Goal: Information Seeking & Learning: Learn about a topic

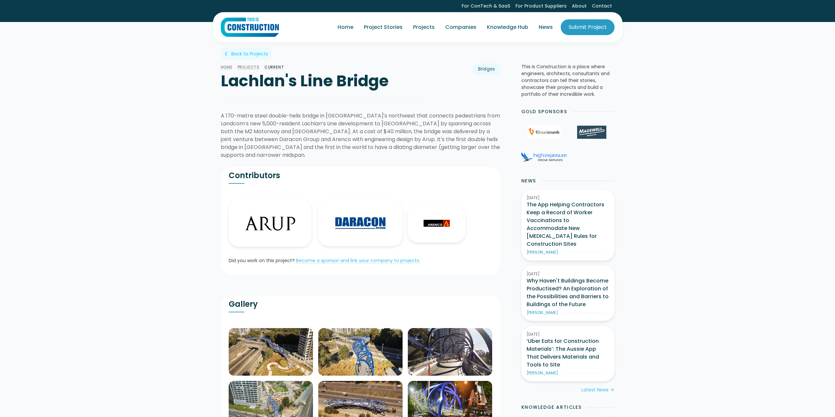
scroll to position [263, 0]
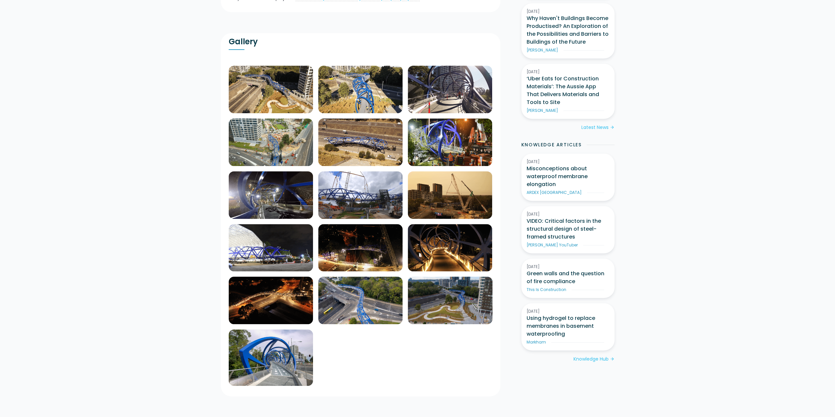
click at [271, 85] on img at bounding box center [271, 90] width 84 height 48
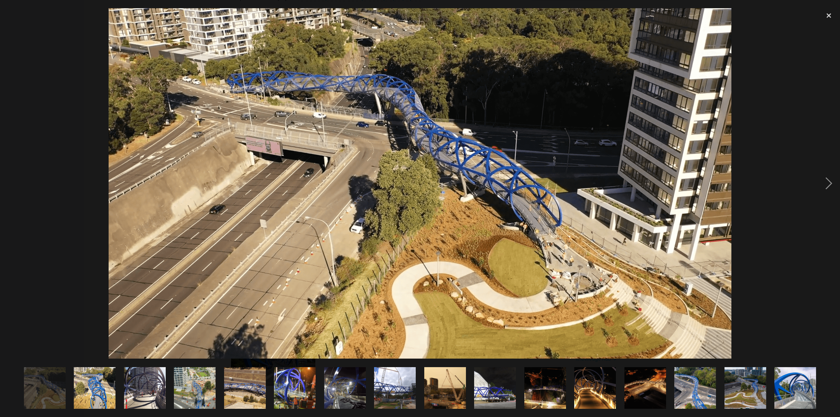
click at [829, 185] on div at bounding box center [829, 183] width 22 height 351
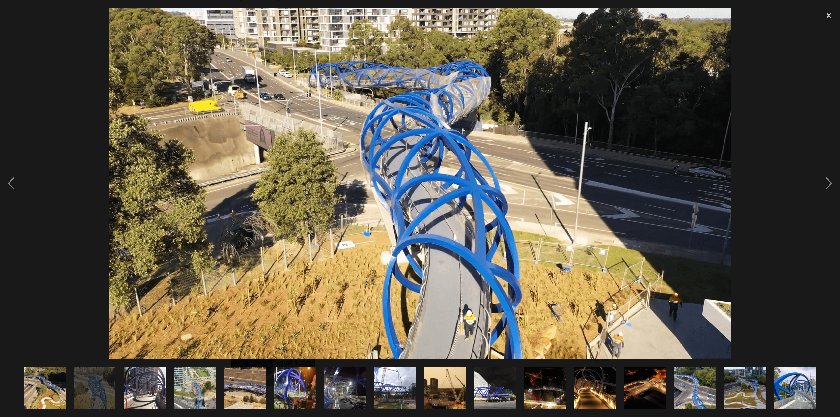
click at [829, 185] on div at bounding box center [829, 183] width 22 height 351
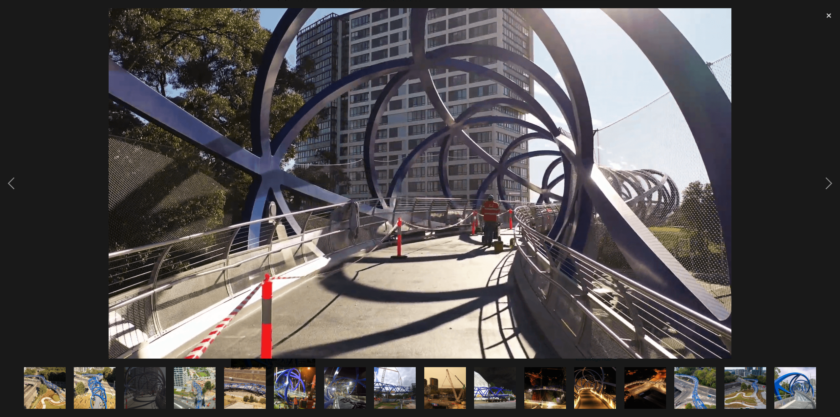
click at [827, 184] on div at bounding box center [829, 183] width 22 height 351
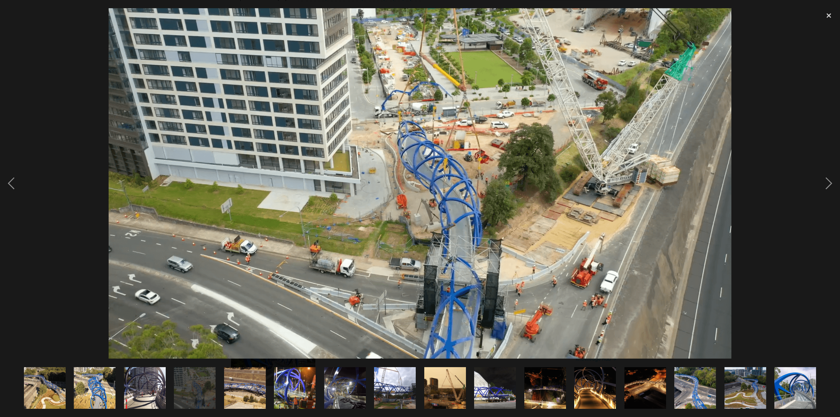
click at [826, 184] on div at bounding box center [829, 183] width 22 height 351
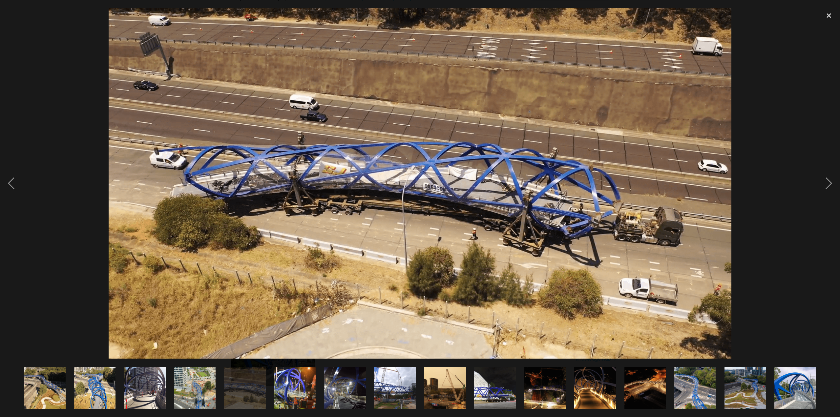
click at [824, 184] on div at bounding box center [829, 183] width 22 height 351
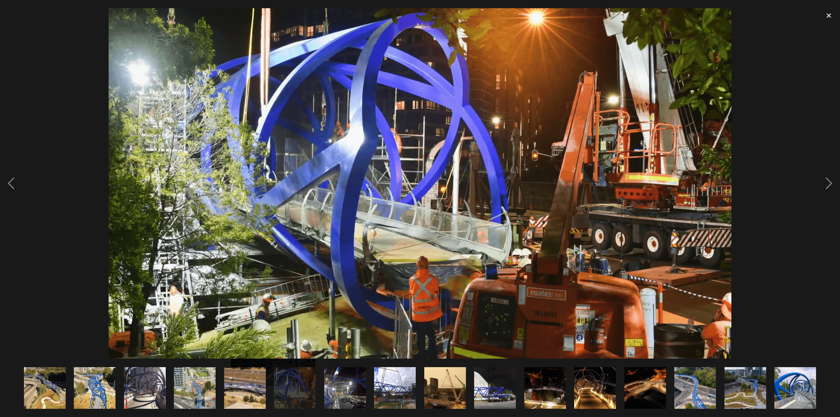
click at [819, 182] on div at bounding box center [829, 183] width 22 height 351
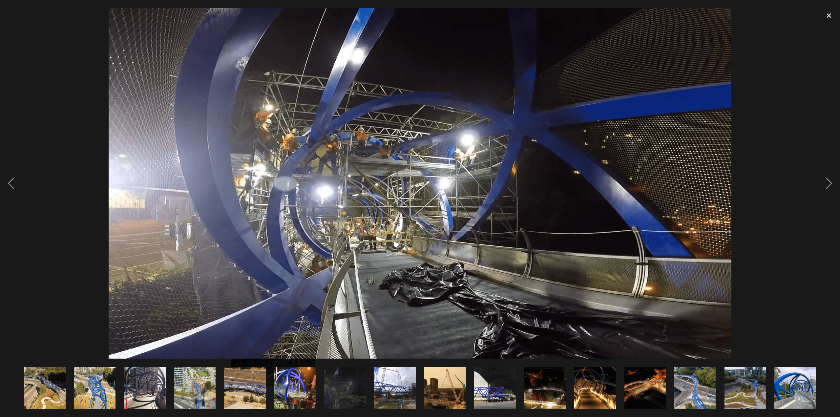
click at [817, 182] on div at bounding box center [420, 183] width 840 height 351
click at [825, 182] on div at bounding box center [829, 183] width 22 height 351
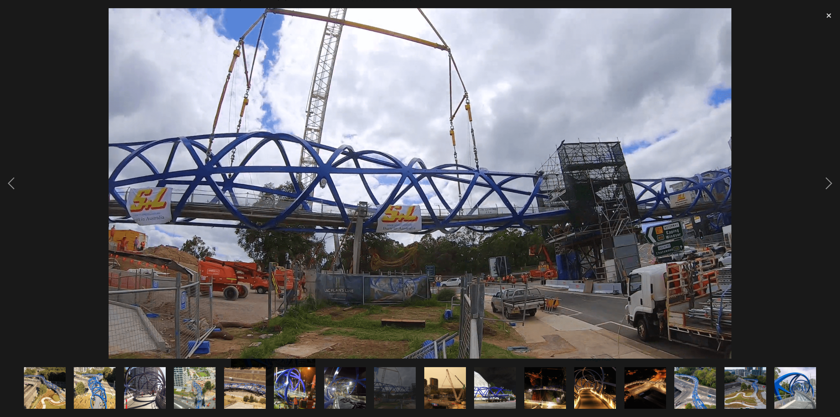
click at [825, 182] on div at bounding box center [829, 183] width 22 height 351
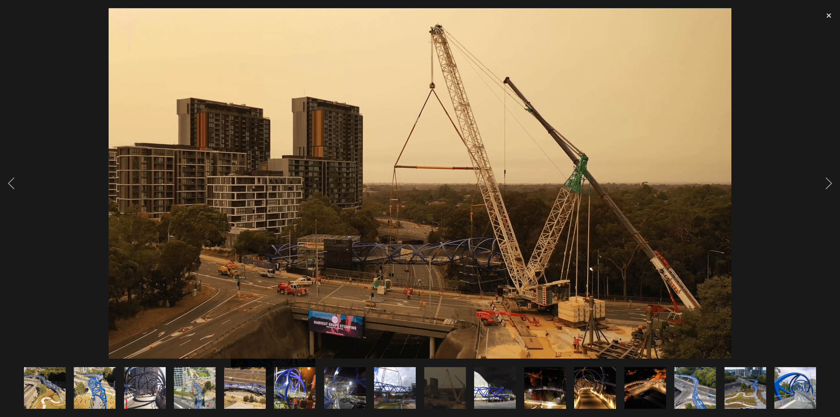
click at [825, 182] on div at bounding box center [829, 183] width 22 height 351
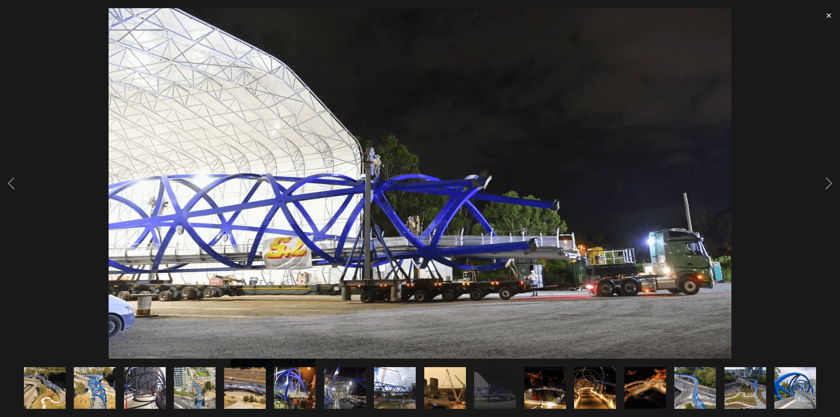
click at [825, 182] on div at bounding box center [829, 183] width 22 height 351
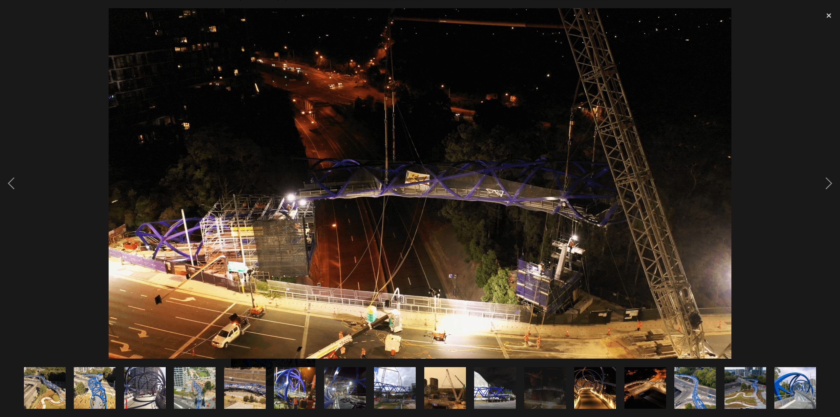
click at [825, 182] on div at bounding box center [829, 183] width 22 height 351
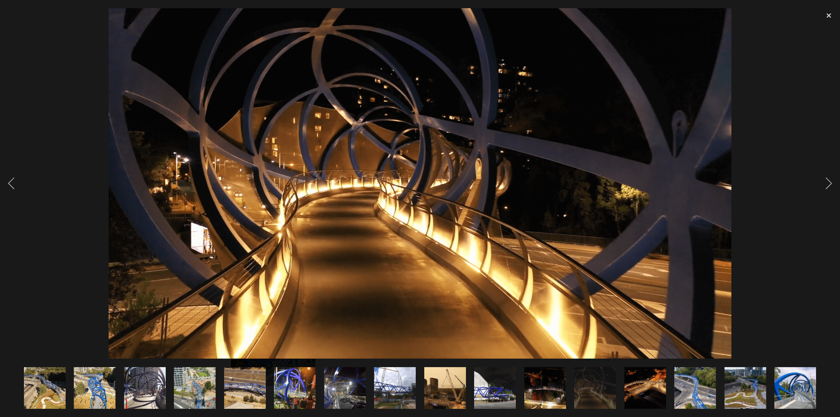
click at [824, 182] on div at bounding box center [829, 183] width 22 height 351
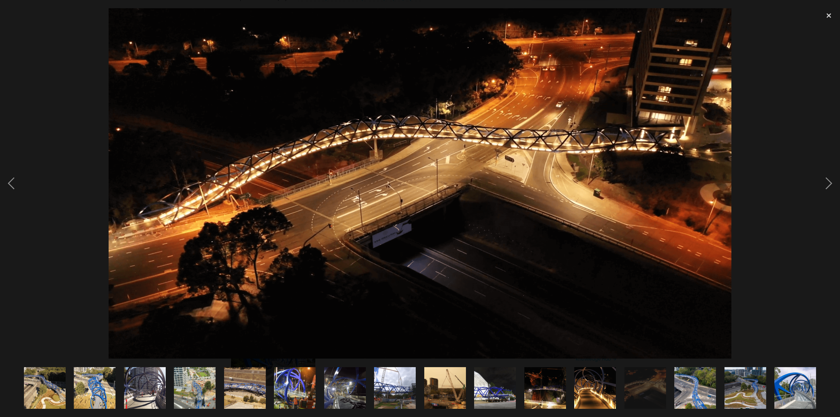
click at [824, 182] on div at bounding box center [829, 183] width 22 height 351
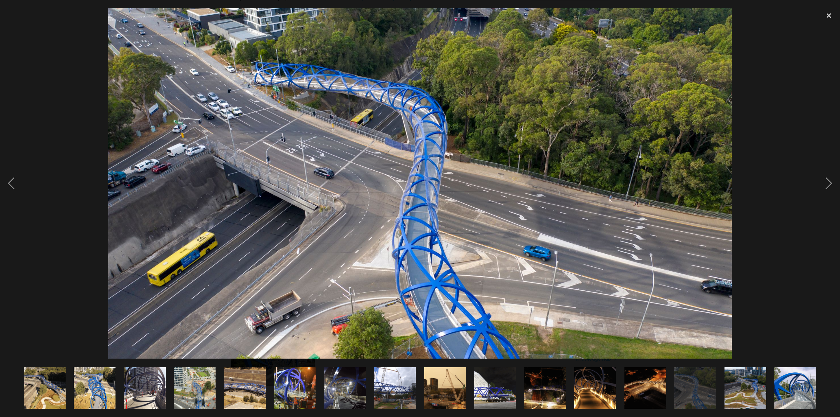
click at [826, 15] on div at bounding box center [829, 15] width 22 height 14
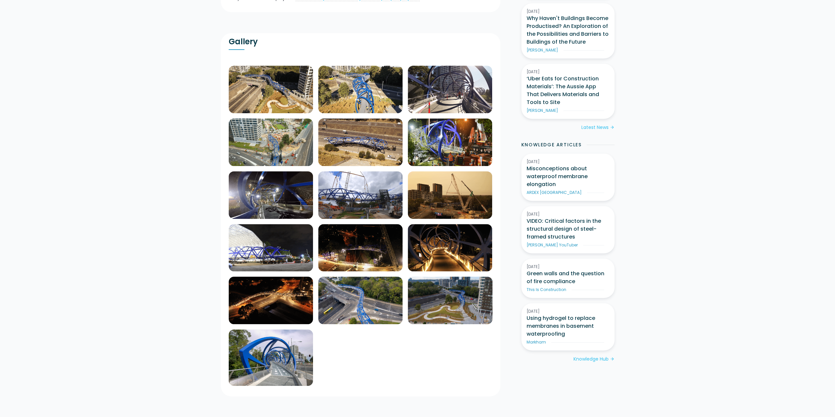
click at [193, 238] on div "Home / Projects / CURRENT Lachlan's Line Bridge map Bridges arrow_back_ios Back…" at bounding box center [417, 382] width 835 height 1204
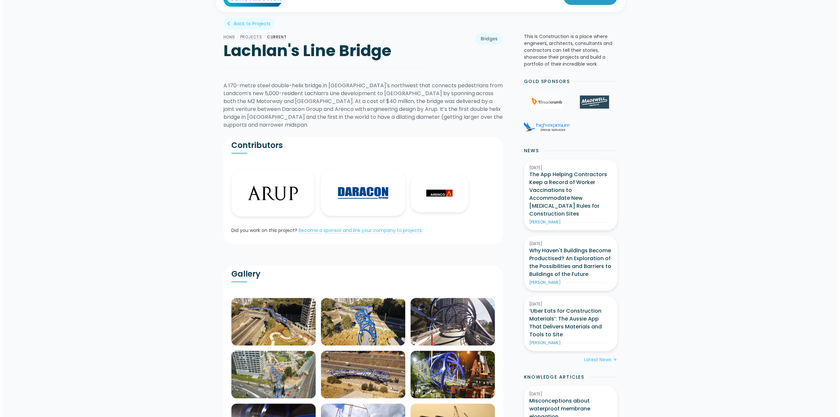
scroll to position [0, 0]
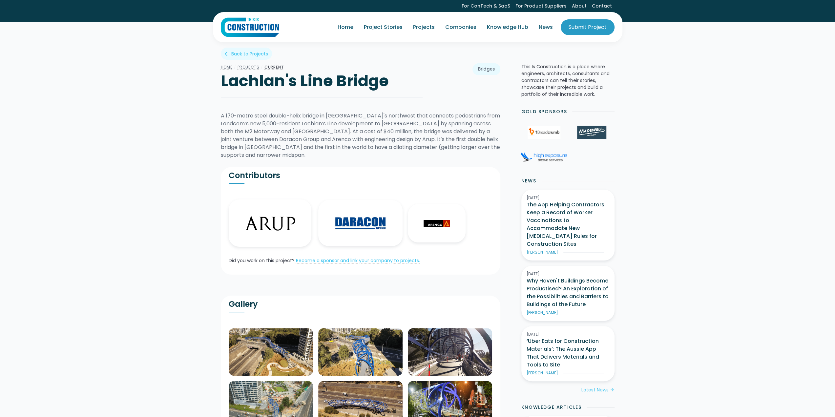
click at [267, 355] on img at bounding box center [271, 352] width 84 height 48
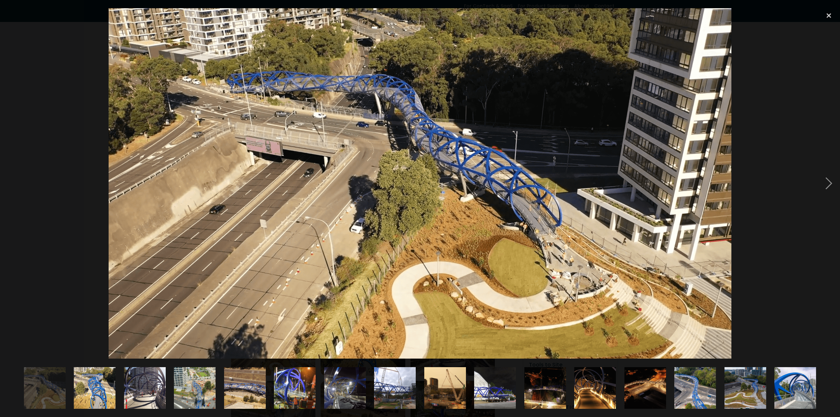
click at [832, 182] on div at bounding box center [829, 183] width 22 height 351
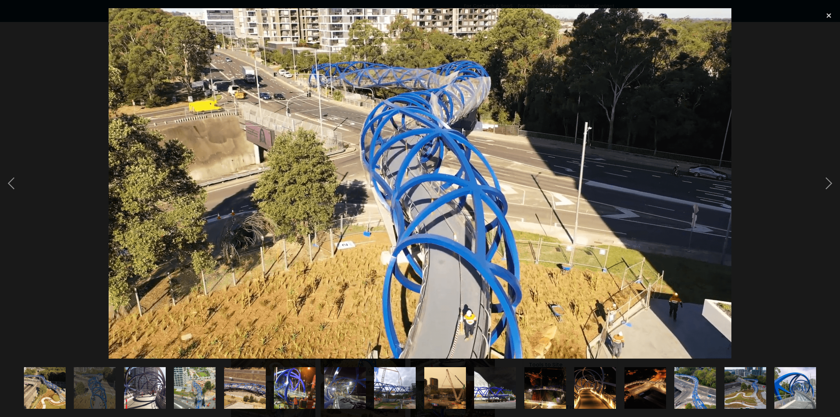
click at [832, 182] on div at bounding box center [829, 183] width 22 height 351
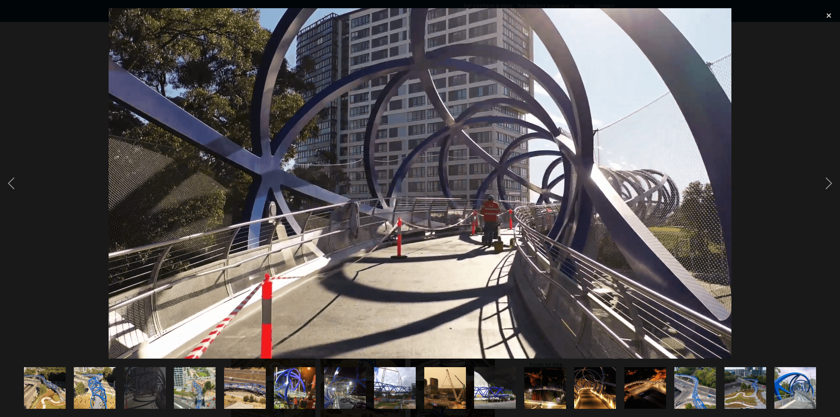
click at [831, 181] on div at bounding box center [829, 183] width 22 height 351
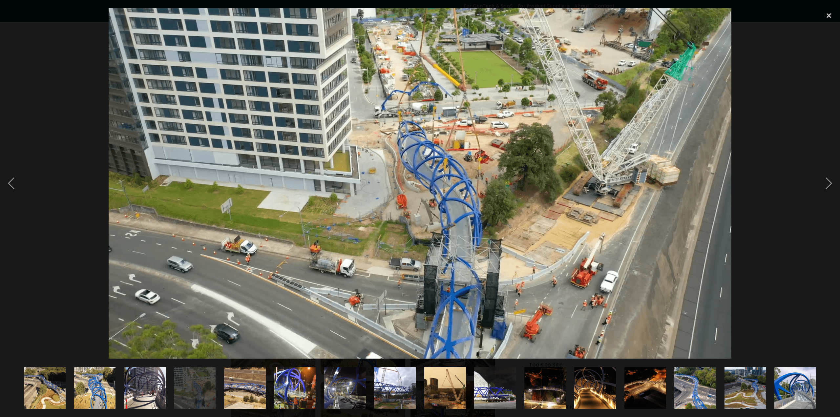
click at [831, 181] on div at bounding box center [829, 183] width 22 height 351
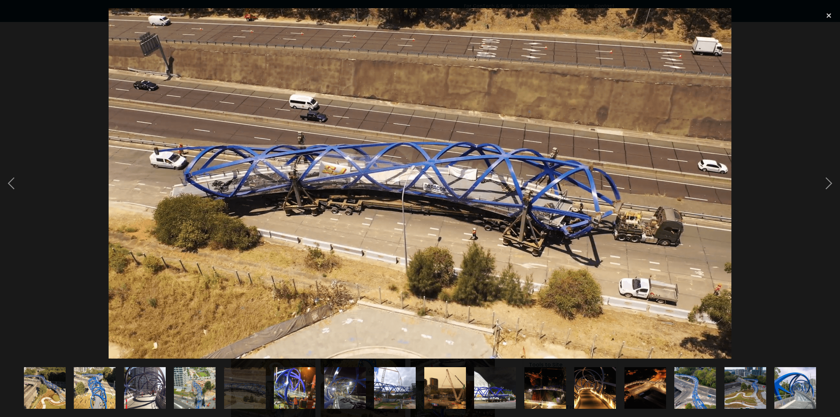
click at [831, 181] on div at bounding box center [829, 183] width 22 height 351
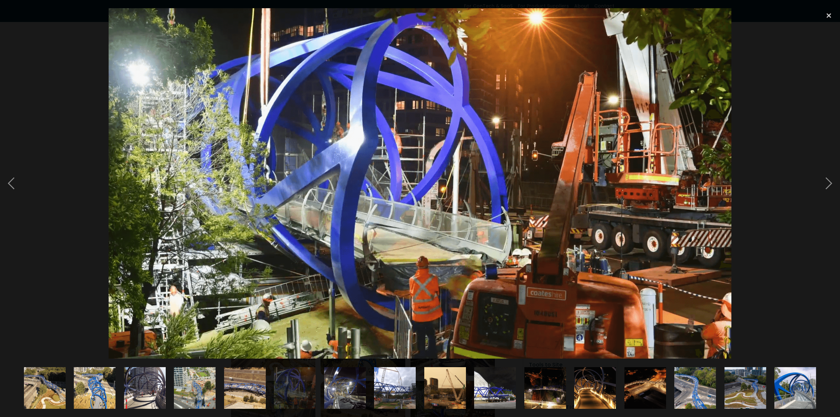
click at [831, 181] on div at bounding box center [829, 183] width 22 height 351
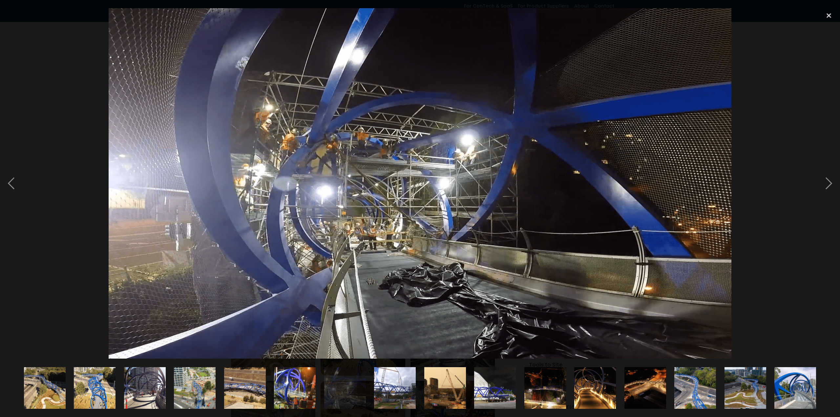
click at [831, 181] on div at bounding box center [829, 183] width 22 height 351
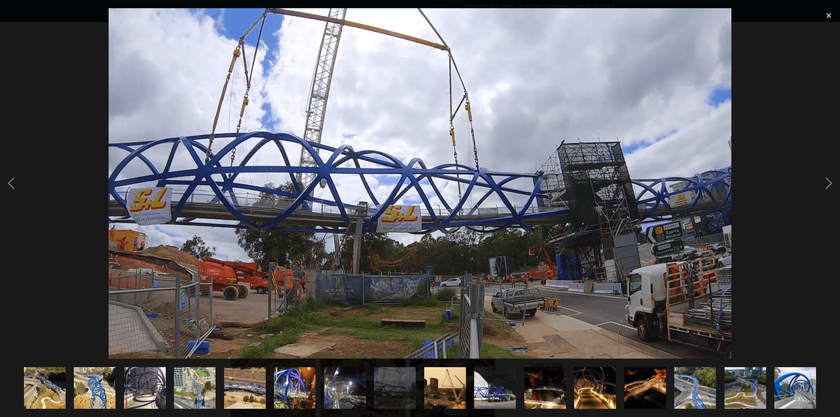
click at [831, 181] on div at bounding box center [829, 183] width 22 height 351
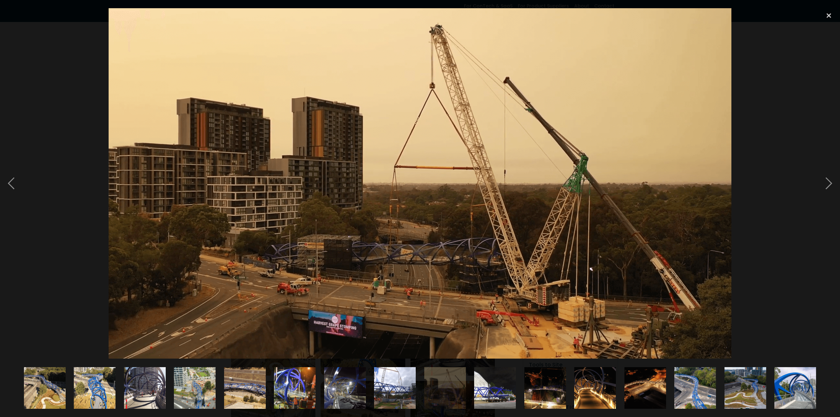
click at [831, 181] on div at bounding box center [829, 183] width 22 height 351
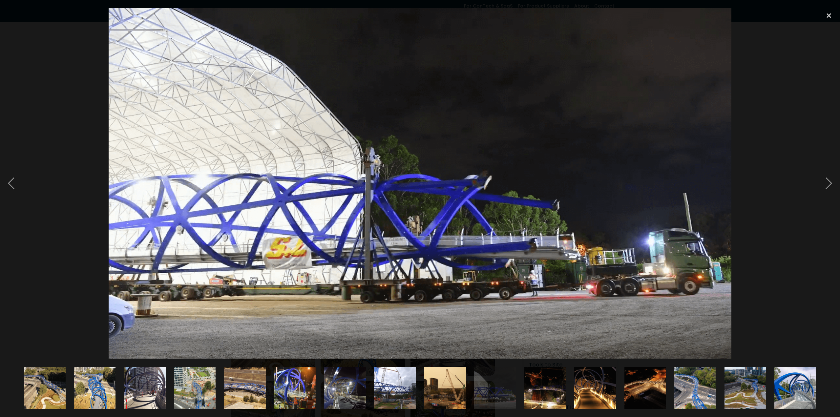
click at [831, 181] on div at bounding box center [829, 183] width 22 height 351
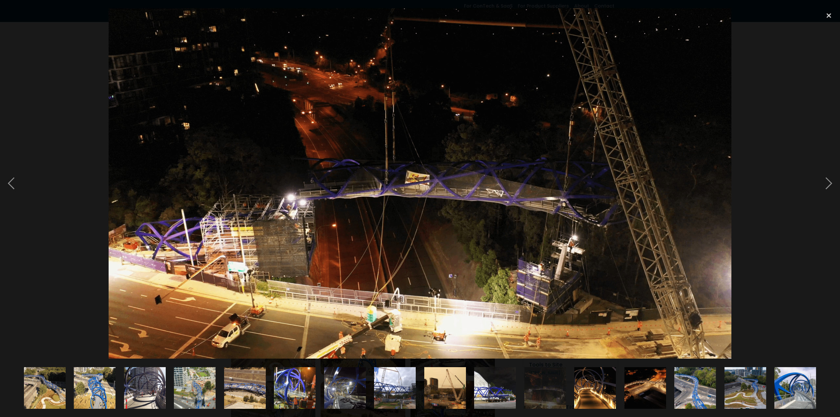
click at [831, 181] on div at bounding box center [829, 183] width 22 height 351
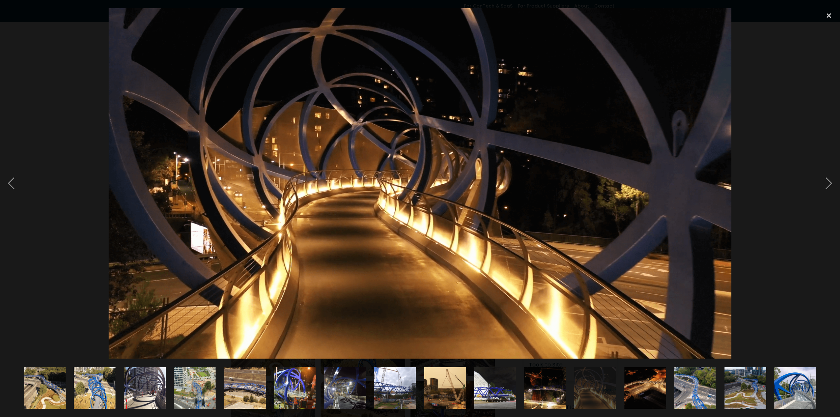
click at [831, 181] on div at bounding box center [829, 183] width 22 height 351
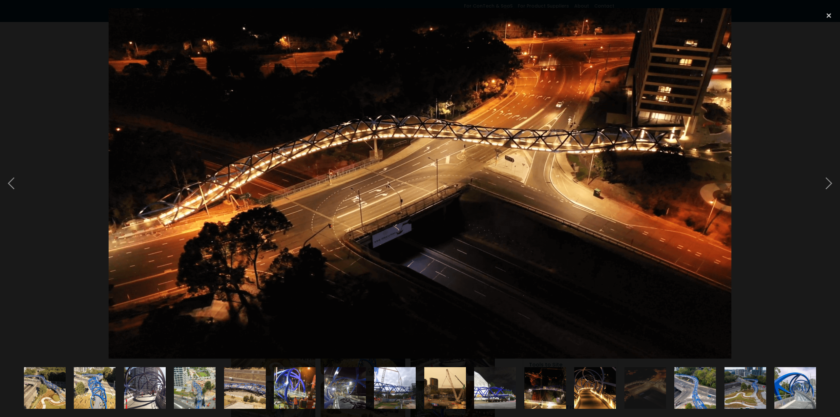
click at [831, 181] on div at bounding box center [829, 183] width 22 height 351
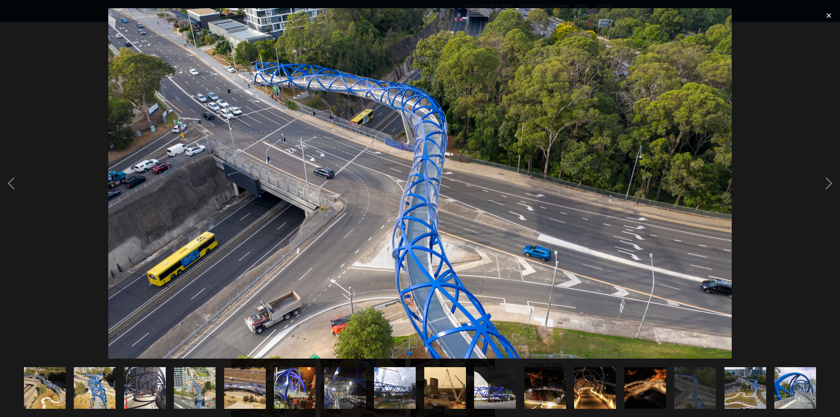
click at [831, 181] on div at bounding box center [829, 183] width 22 height 351
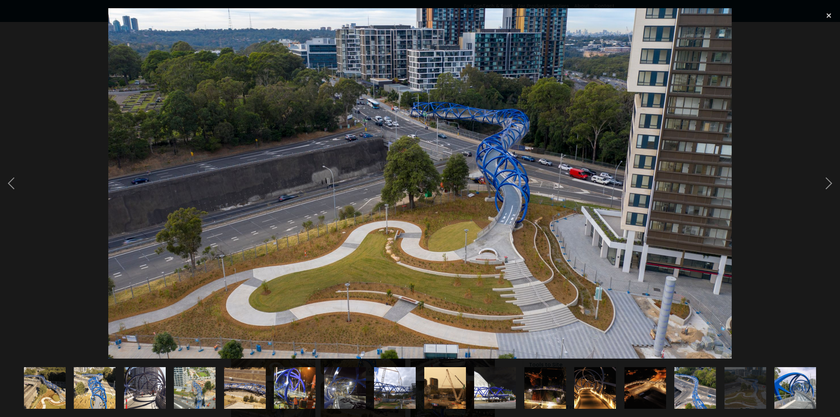
click at [831, 181] on div at bounding box center [829, 183] width 22 height 351
